Goal: Task Accomplishment & Management: Complete application form

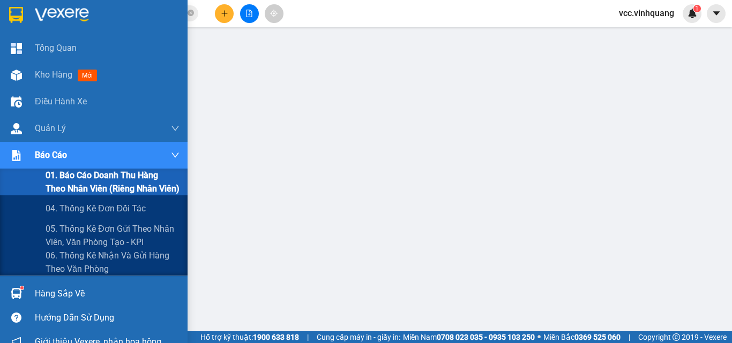
click at [68, 179] on span "01. Báo cáo doanh thu hàng theo nhân viên (riêng nhân viên)" at bounding box center [113, 182] width 134 height 27
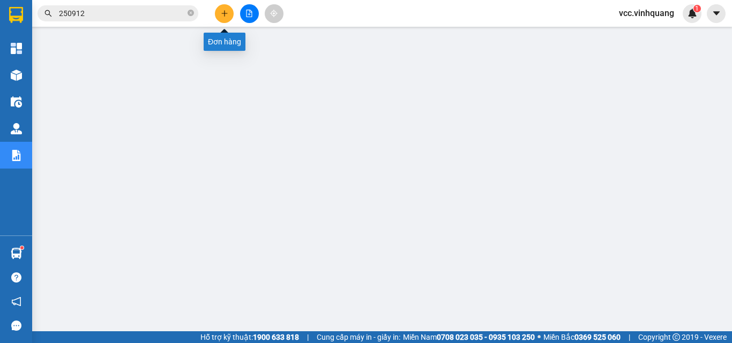
click at [226, 13] on icon "plus" at bounding box center [225, 14] width 8 height 8
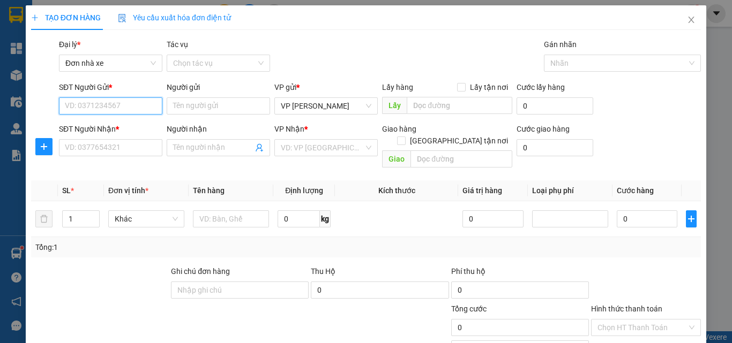
click at [102, 103] on input "SĐT Người Gửi *" at bounding box center [110, 106] width 103 height 17
type input "0911882650"
drag, startPoint x: 126, startPoint y: 125, endPoint x: 124, endPoint y: 133, distance: 7.7
click at [126, 126] on div "0911882650 - vp 64 vcc" at bounding box center [109, 128] width 89 height 12
type input "vp 64 vcc"
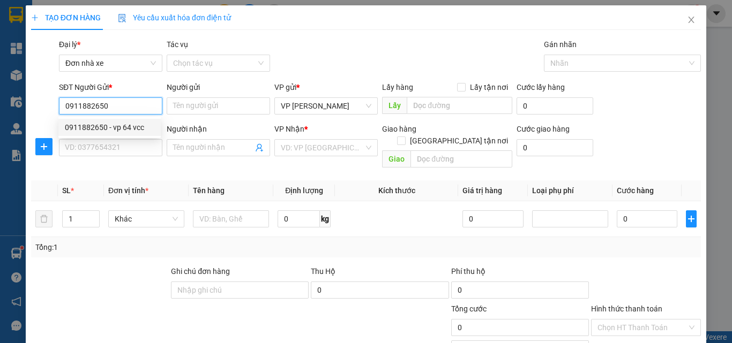
type input "0889232323"
type input "CTY. [GEOGRAPHIC_DATA]"
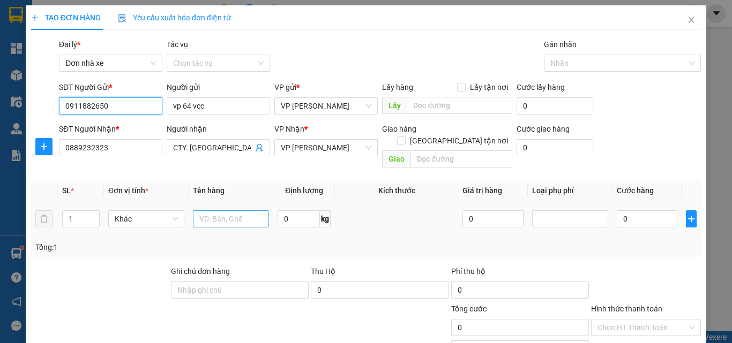
type input "0911882650"
click at [213, 211] on input "text" at bounding box center [231, 219] width 76 height 17
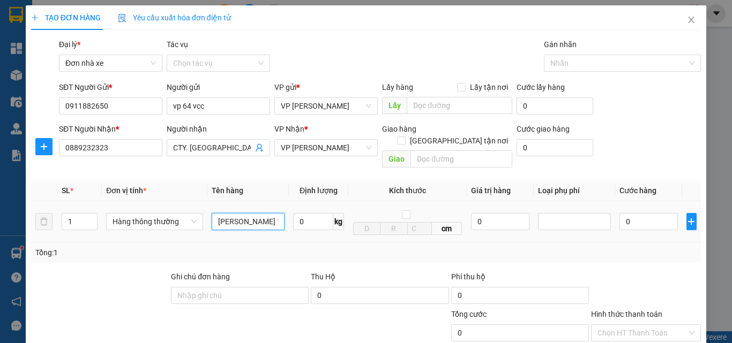
type input "[PERSON_NAME] 14/9"
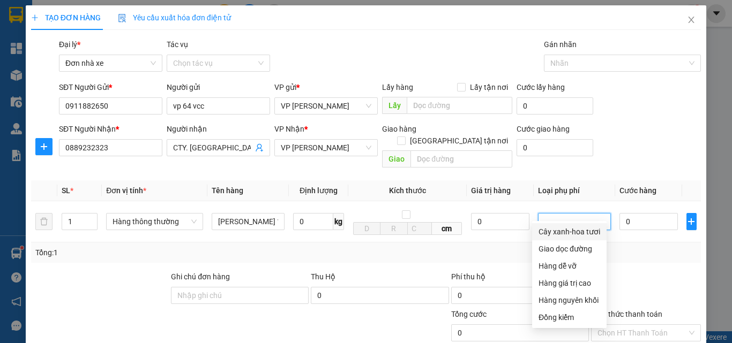
scroll to position [135, 0]
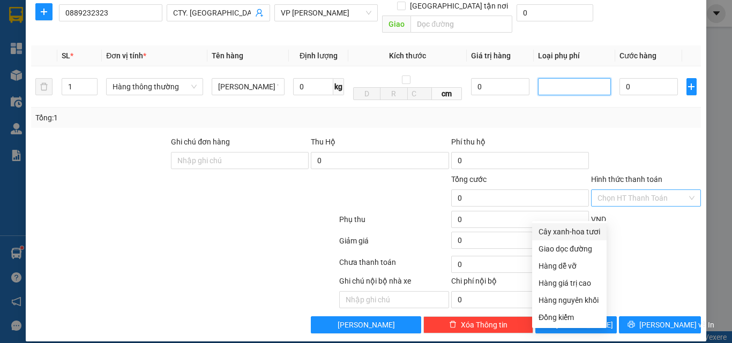
click at [639, 190] on input "Hình thức thanh toán" at bounding box center [641, 198] width 89 height 16
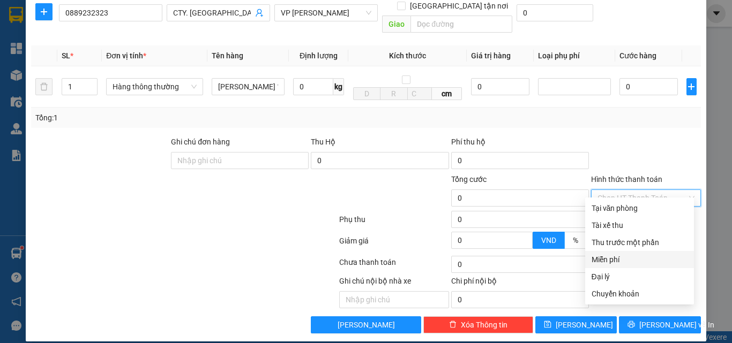
click at [622, 258] on div "Miễn phí" at bounding box center [640, 260] width 96 height 12
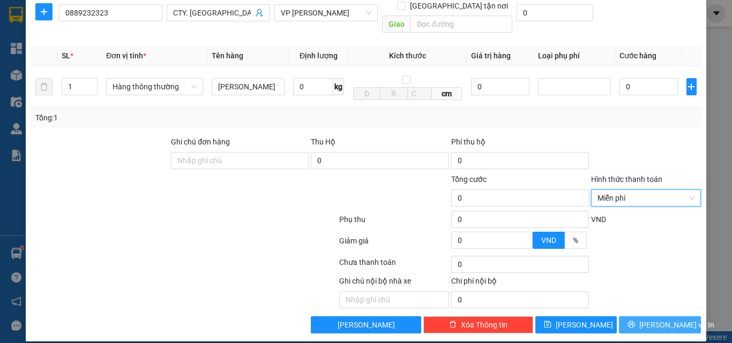
click at [649, 319] on span "[PERSON_NAME] và In" at bounding box center [676, 325] width 75 height 12
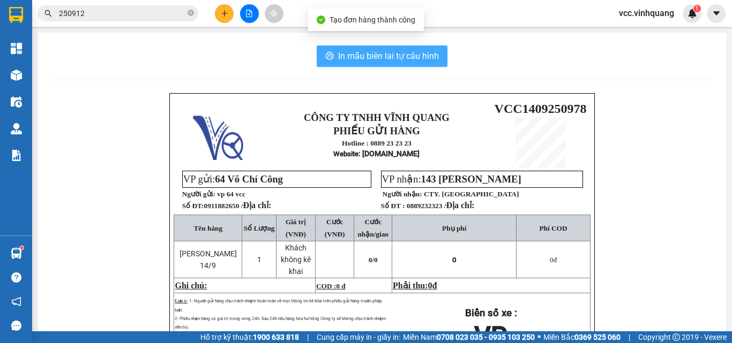
click at [403, 54] on span "In mẫu biên lai tự cấu hình" at bounding box center [388, 55] width 101 height 13
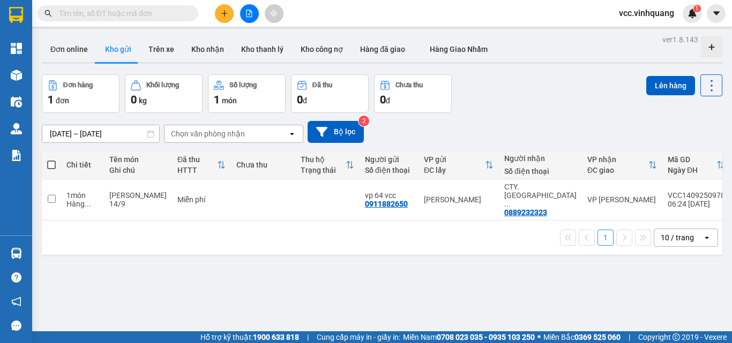
click at [135, 16] on input "text" at bounding box center [122, 14] width 126 height 12
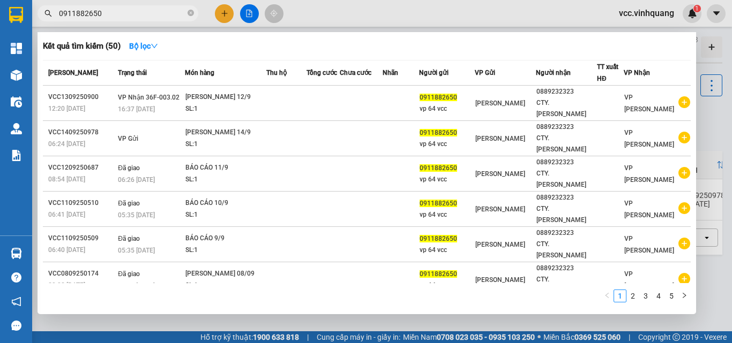
type input "0911882650"
click at [705, 134] on div at bounding box center [366, 171] width 732 height 343
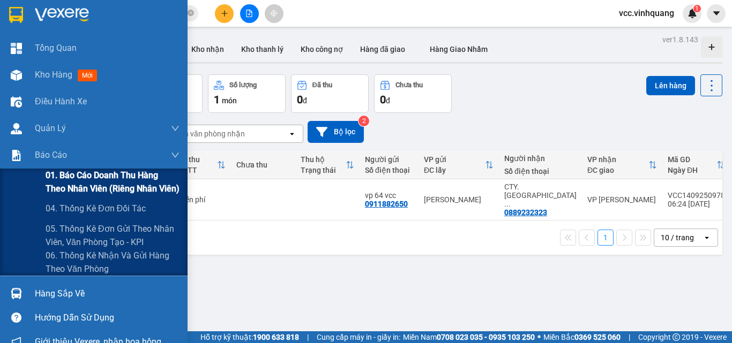
click at [100, 180] on span "01. Báo cáo doanh thu hàng theo nhân viên (riêng nhân viên)" at bounding box center [113, 182] width 134 height 27
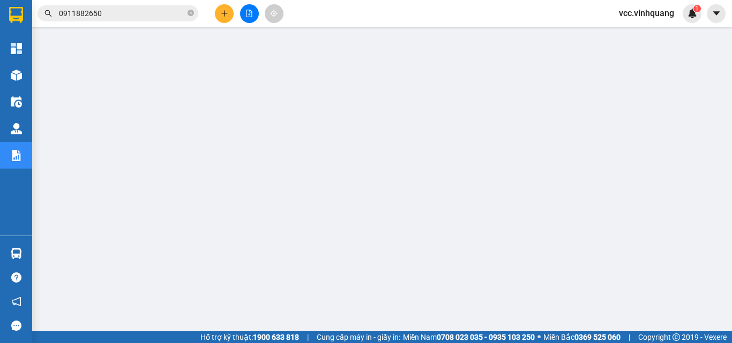
click at [128, 13] on input "0911882650" at bounding box center [122, 14] width 126 height 12
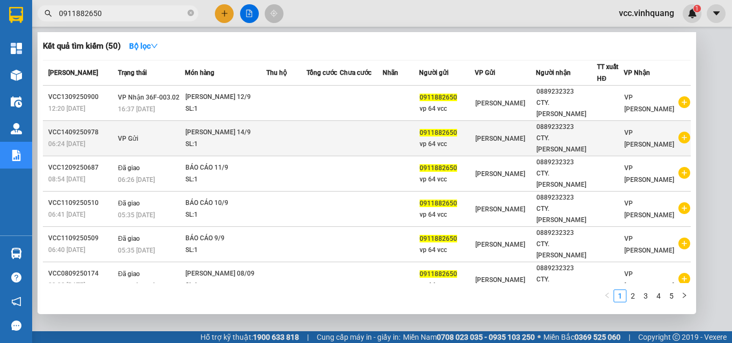
click at [250, 127] on div "[PERSON_NAME] 14/9" at bounding box center [225, 133] width 80 height 12
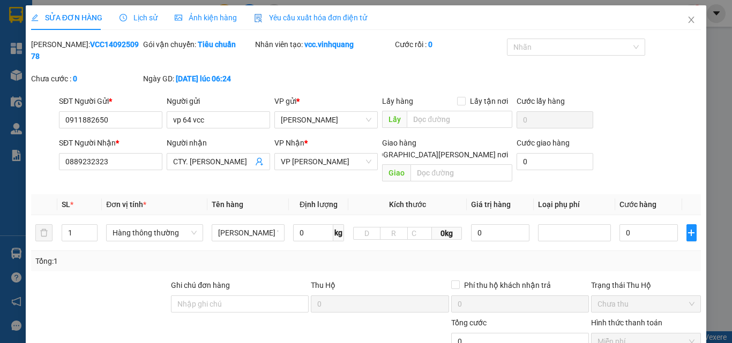
type input "0911882650"
type input "vp 64 vcc"
type input "0889232323"
type input "CTY. [PERSON_NAME]"
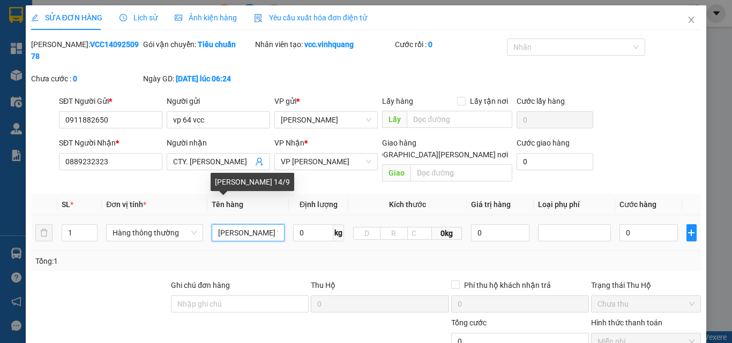
click at [256, 225] on input "[PERSON_NAME] 14/9" at bounding box center [248, 233] width 73 height 17
click at [259, 225] on input "[PERSON_NAME] 14/9" at bounding box center [248, 233] width 73 height 17
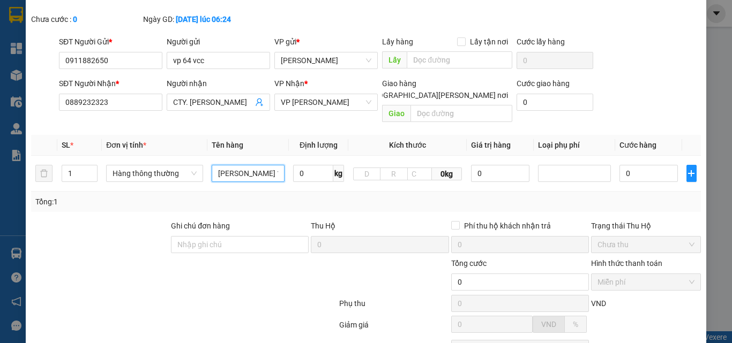
scroll to position [131, 0]
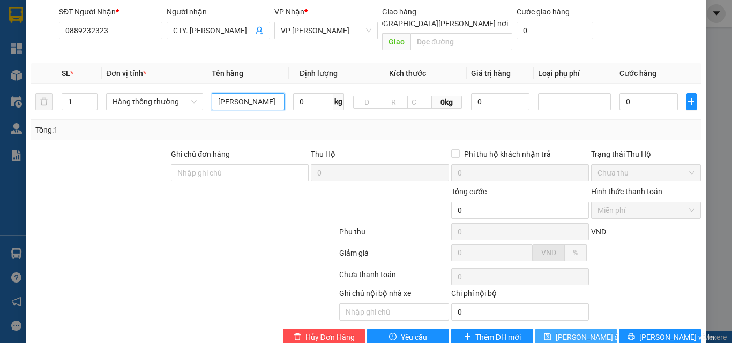
type input "[PERSON_NAME] 13/9"
click at [579, 332] on span "[PERSON_NAME] đổi" at bounding box center [590, 338] width 69 height 12
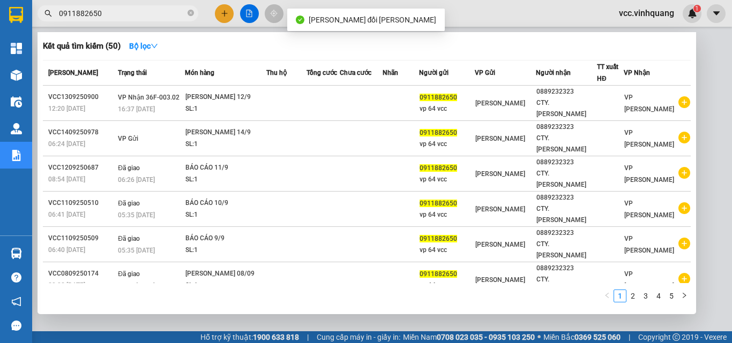
click at [117, 11] on input "0911882650" at bounding box center [122, 14] width 126 height 12
click at [189, 11] on icon "close-circle" at bounding box center [191, 13] width 6 height 6
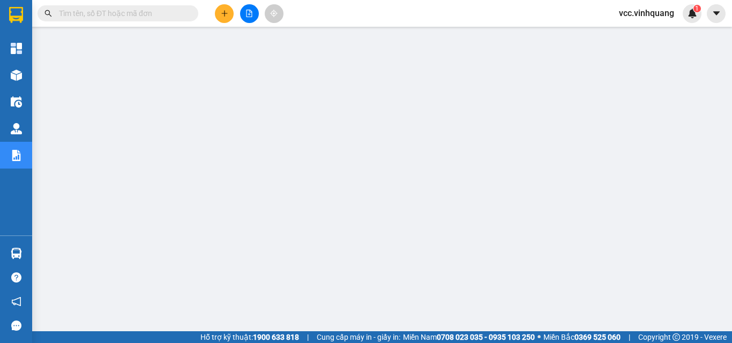
click at [115, 13] on input "text" at bounding box center [122, 14] width 126 height 12
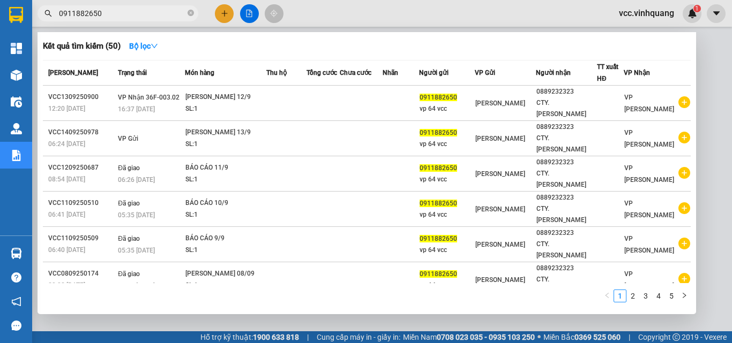
type input "0911882650"
click at [701, 116] on div at bounding box center [366, 171] width 732 height 343
